Goal: Task Accomplishment & Management: Use online tool/utility

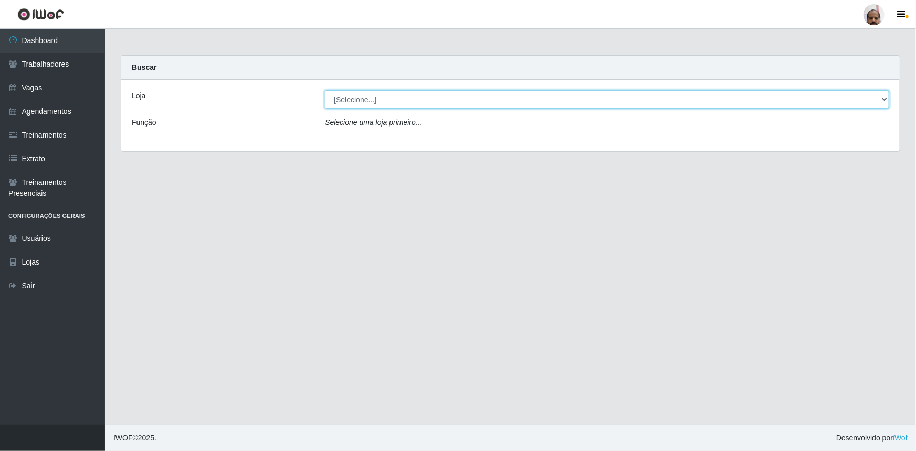
click at [881, 102] on select "[Selecione...] Mar Vermelho - Loja 05" at bounding box center [607, 99] width 564 height 18
select select "252"
click at [325, 90] on select "[Selecione...] Mar Vermelho - Loja 05" at bounding box center [607, 99] width 564 height 18
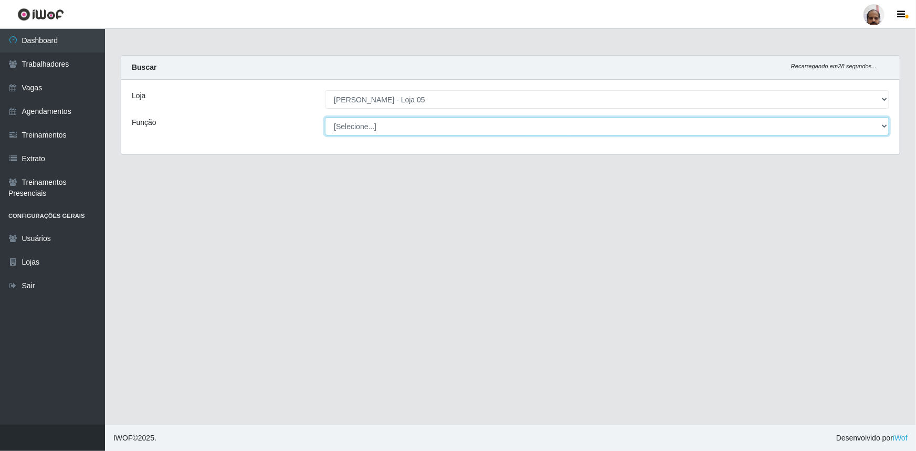
drag, startPoint x: 872, startPoint y: 124, endPoint x: 840, endPoint y: 130, distance: 32.1
click at [872, 123] on select "[Selecione...] ASG ASG + ASG ++ Auxiliar de Depósito Auxiliar de Depósito + Aux…" at bounding box center [607, 126] width 564 height 18
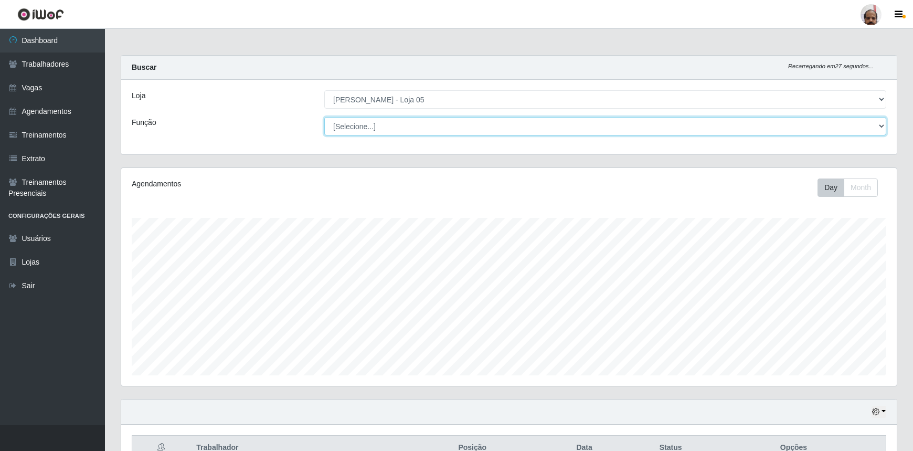
scroll to position [218, 776]
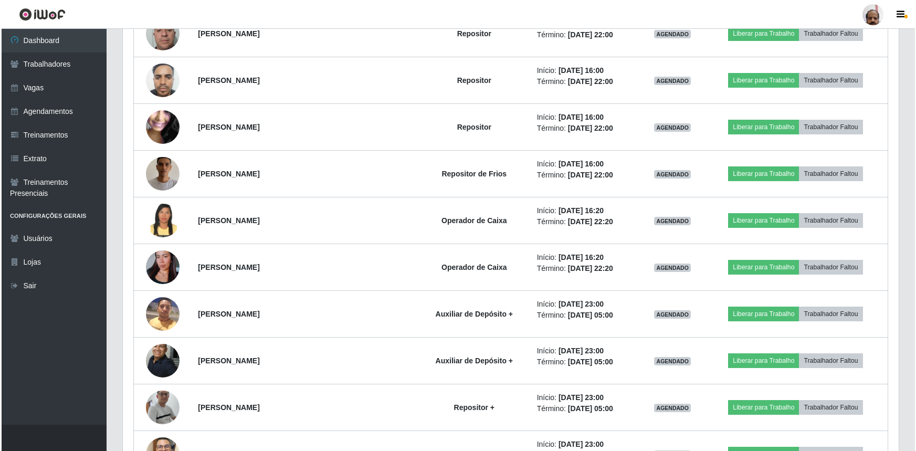
scroll to position [1527, 0]
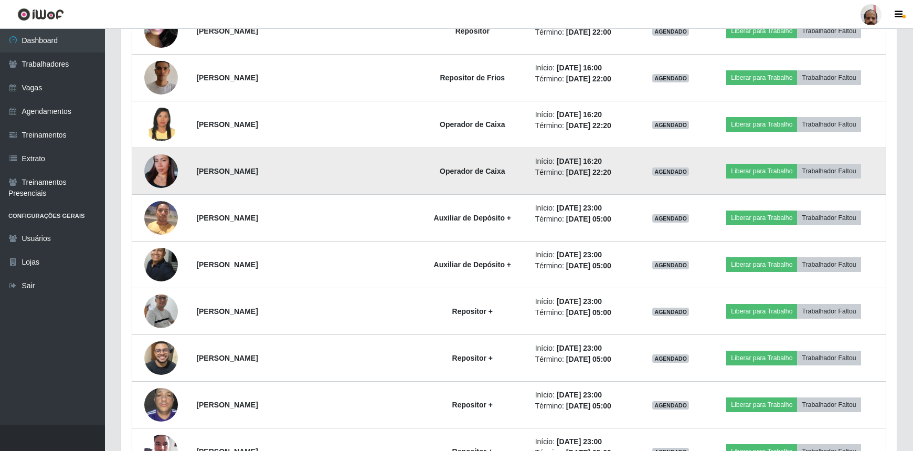
click at [156, 169] on img at bounding box center [161, 171] width 34 height 60
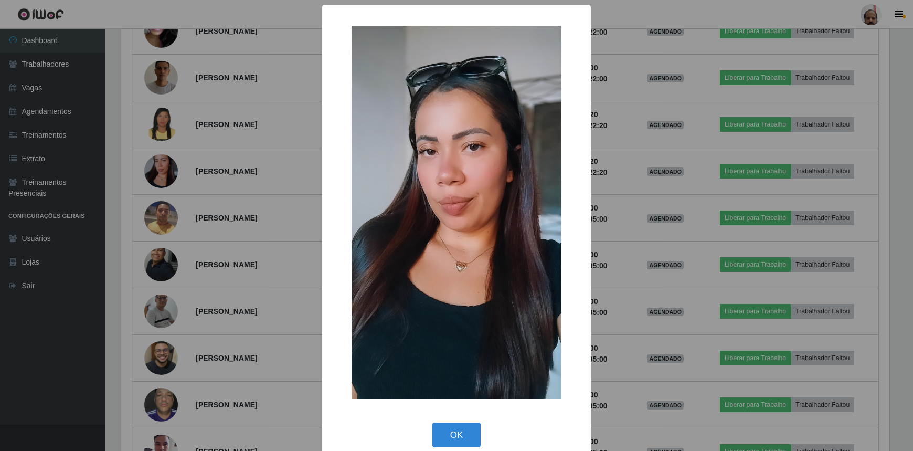
scroll to position [218, 771]
click at [464, 437] on button "OK" at bounding box center [458, 434] width 49 height 25
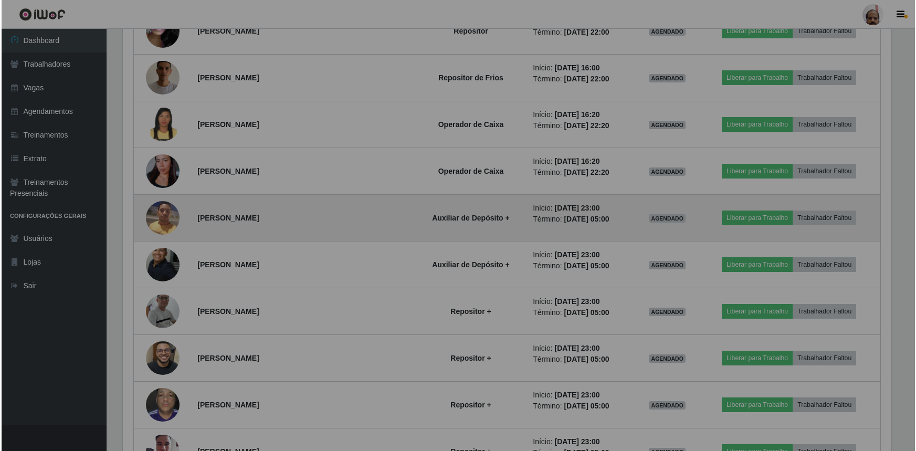
scroll to position [218, 776]
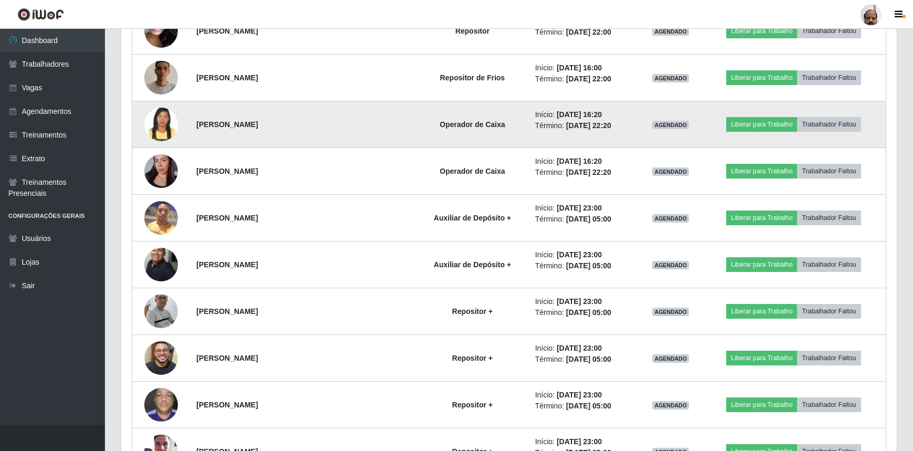
click at [163, 137] on img at bounding box center [161, 124] width 34 height 43
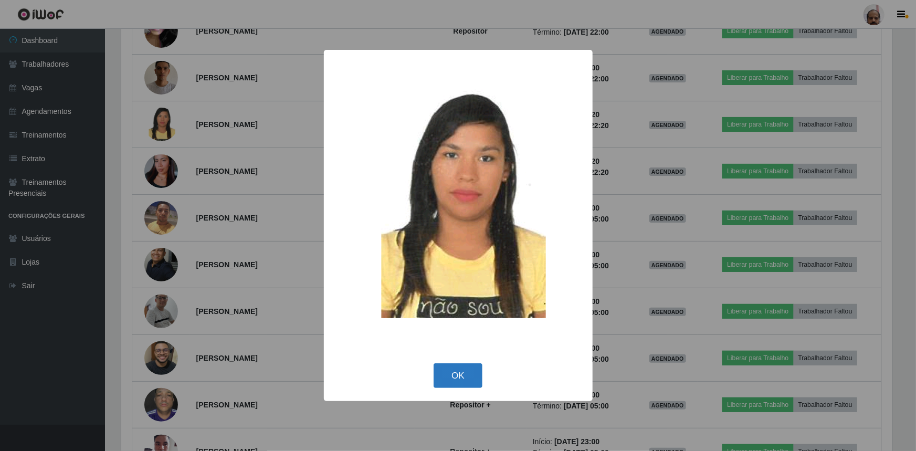
click at [463, 378] on button "OK" at bounding box center [458, 375] width 49 height 25
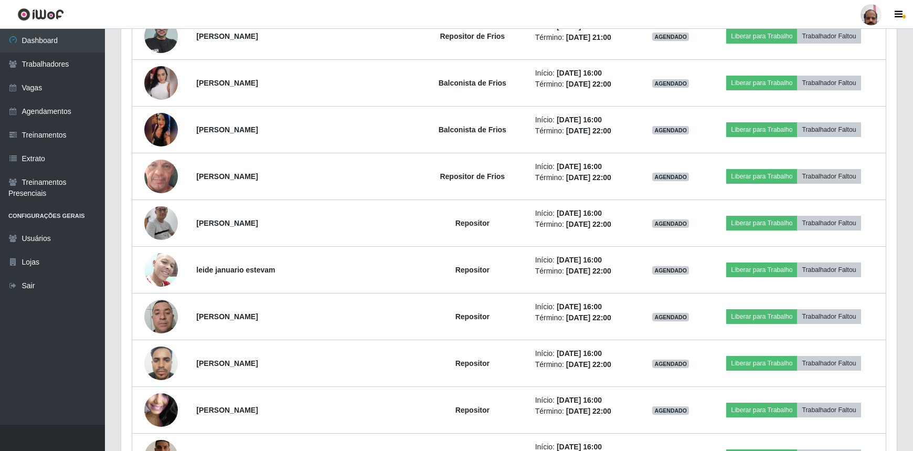
scroll to position [1145, 0]
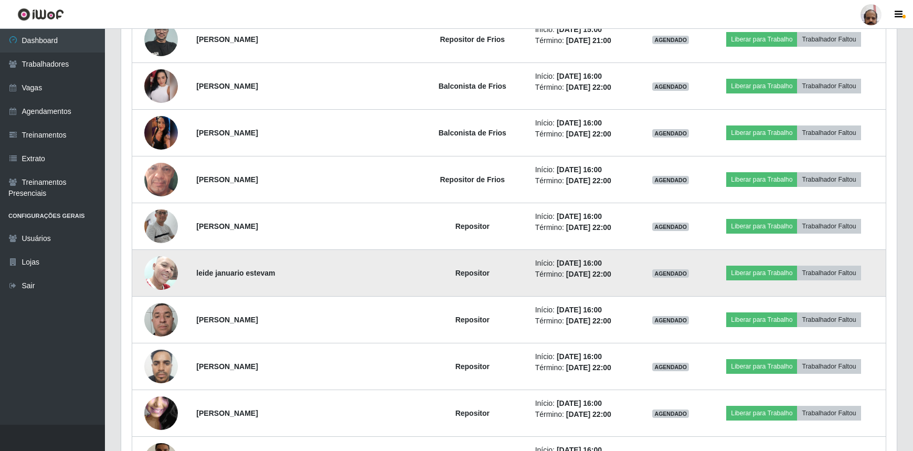
click at [157, 272] on img at bounding box center [161, 272] width 34 height 45
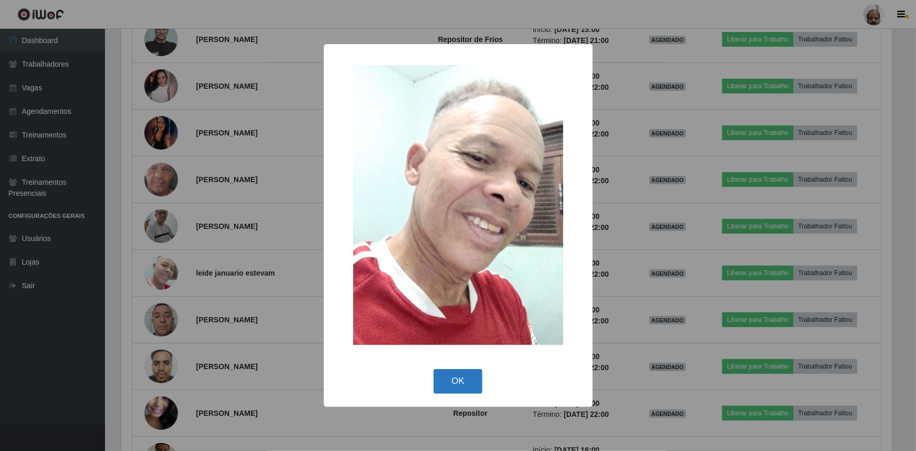
click at [441, 377] on button "OK" at bounding box center [458, 381] width 49 height 25
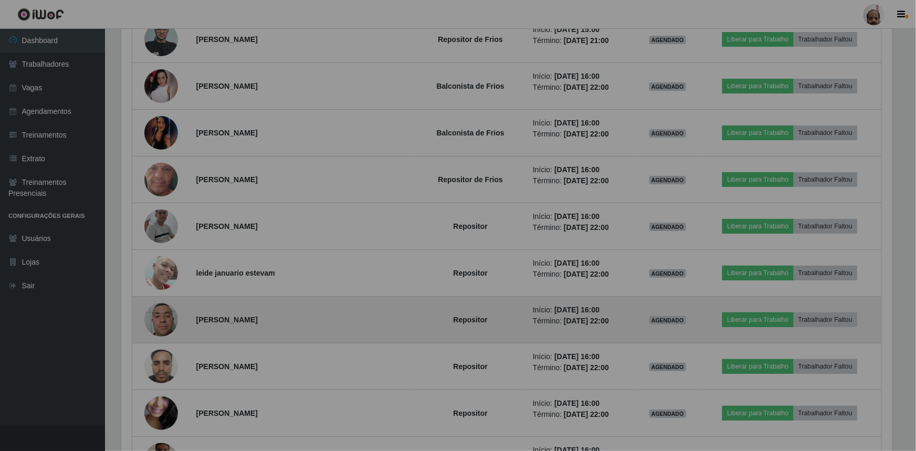
scroll to position [218, 776]
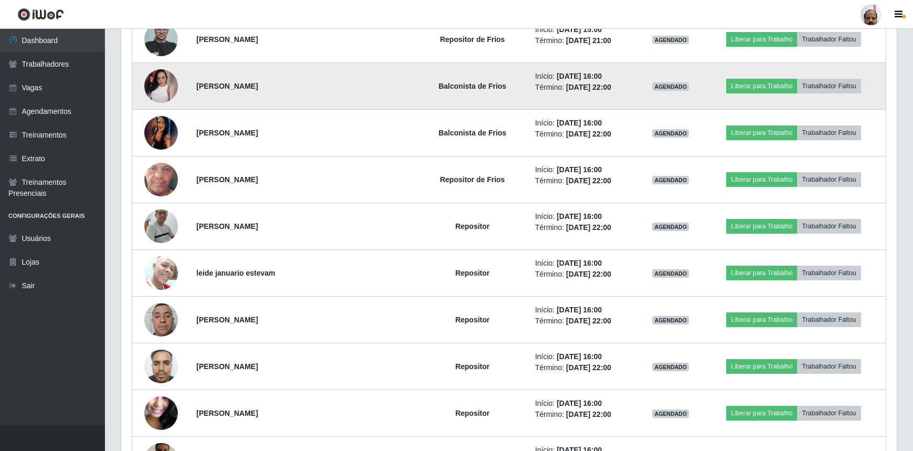
click at [167, 86] on img at bounding box center [161, 86] width 34 height 34
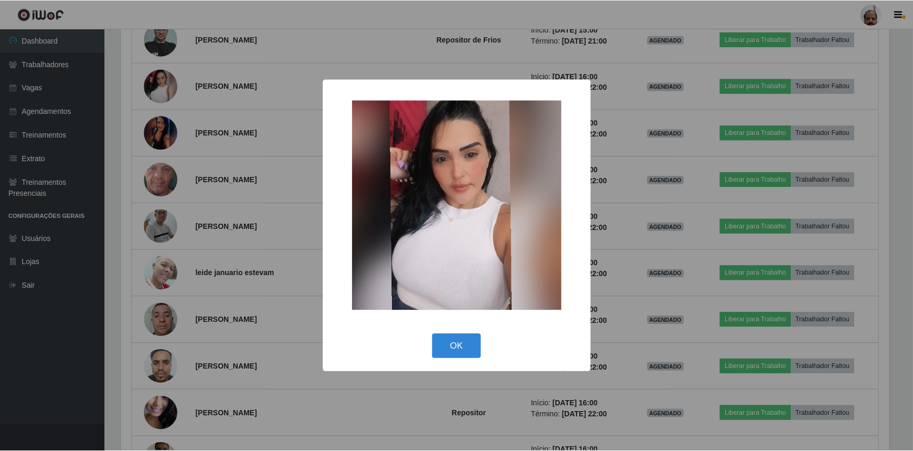
scroll to position [218, 771]
click at [453, 341] on button "OK" at bounding box center [458, 346] width 49 height 25
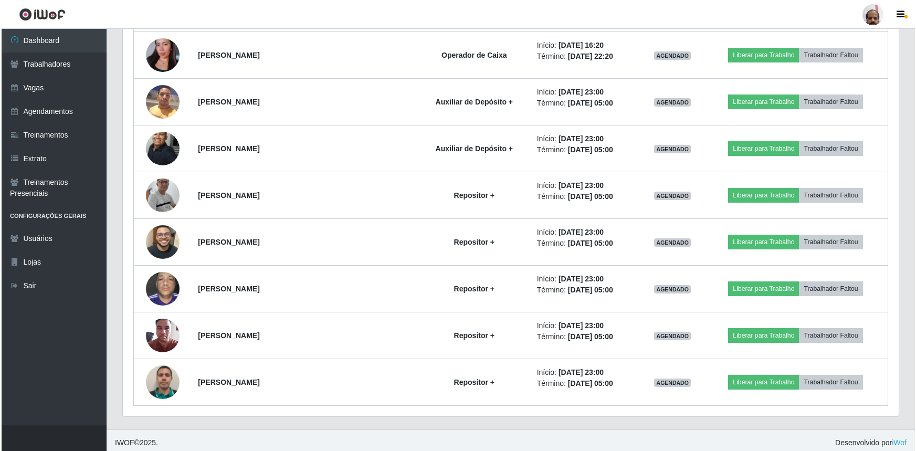
scroll to position [1644, 0]
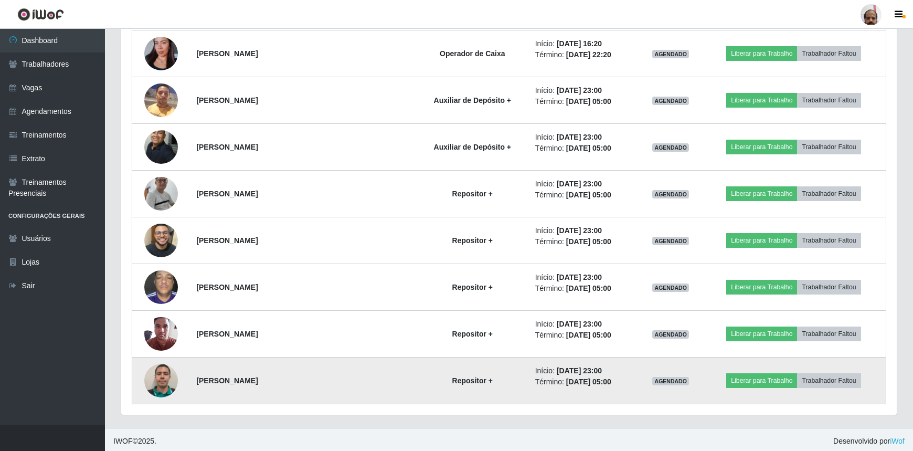
click at [163, 376] on img at bounding box center [161, 381] width 34 height 34
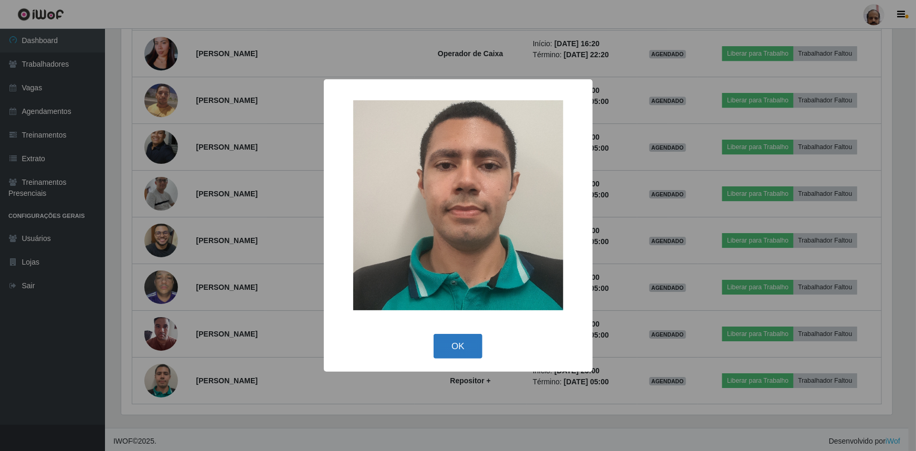
click at [469, 346] on button "OK" at bounding box center [458, 346] width 49 height 25
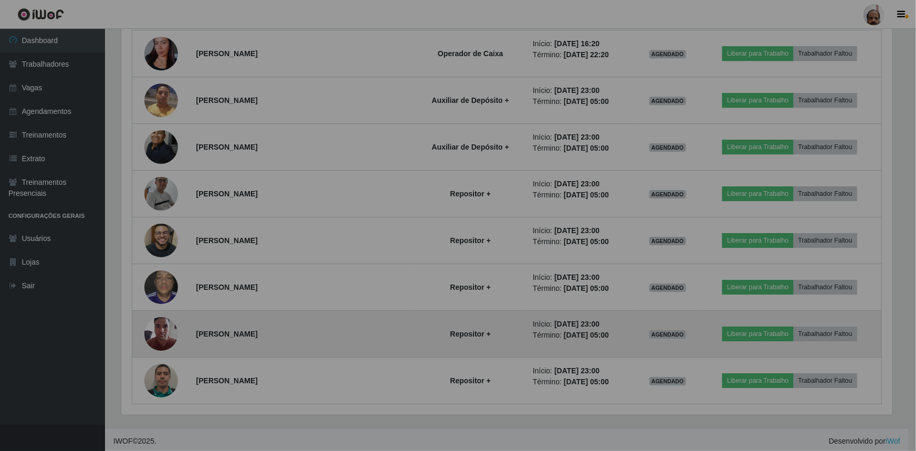
scroll to position [218, 776]
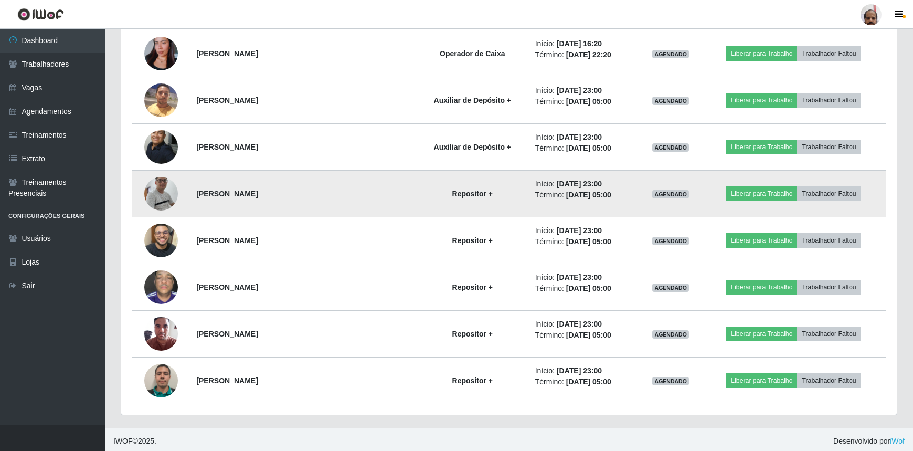
click at [160, 192] on img at bounding box center [161, 193] width 34 height 77
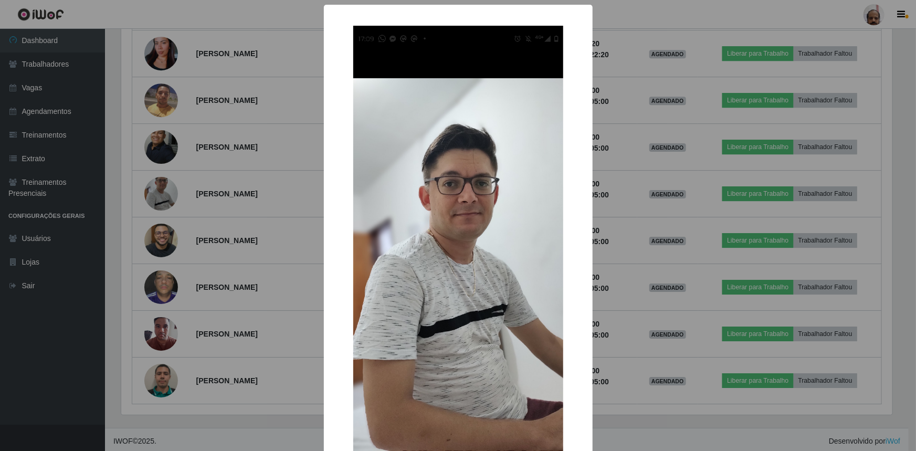
click at [603, 352] on div "× OK Cancel" at bounding box center [458, 225] width 916 height 451
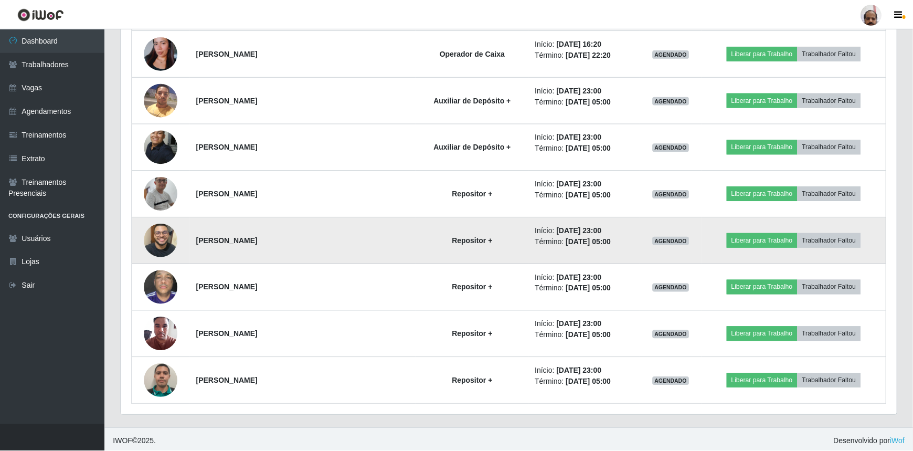
scroll to position [0, 0]
